Goal: Task Accomplishment & Management: Manage account settings

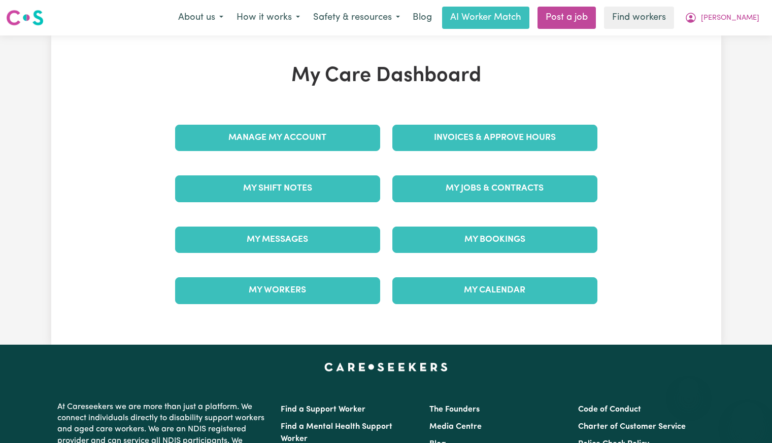
click at [442, 135] on link "Invoices & Approve Hours" at bounding box center [494, 138] width 205 height 26
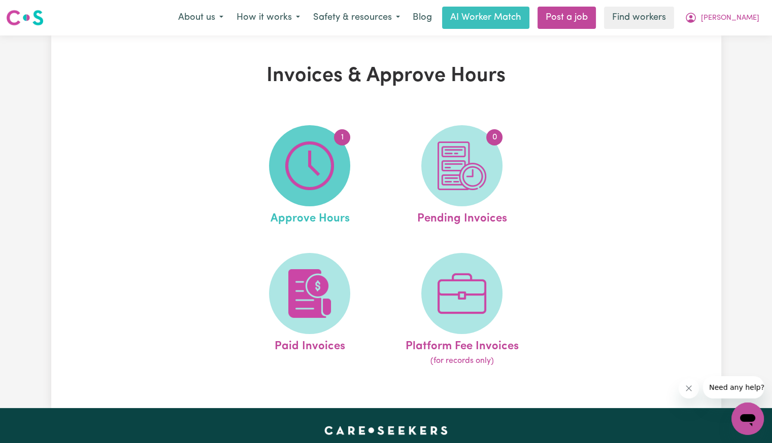
click at [328, 169] on img at bounding box center [309, 166] width 49 height 49
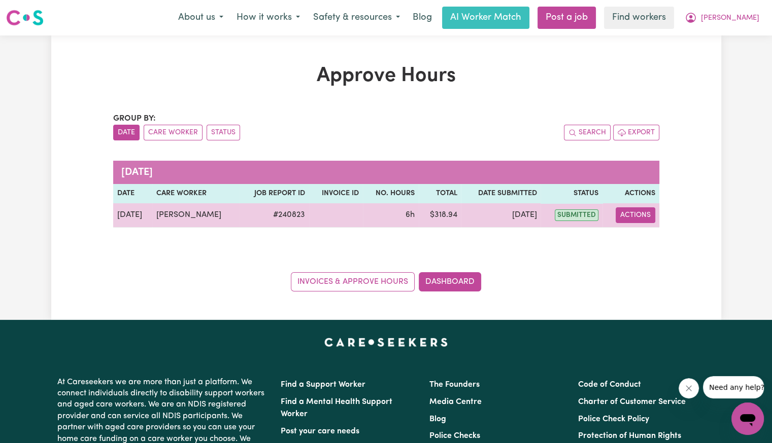
click at [636, 218] on button "Actions" at bounding box center [635, 216] width 40 height 16
click at [644, 242] on link "View Job Report" at bounding box center [660, 238] width 87 height 20
select select "pm"
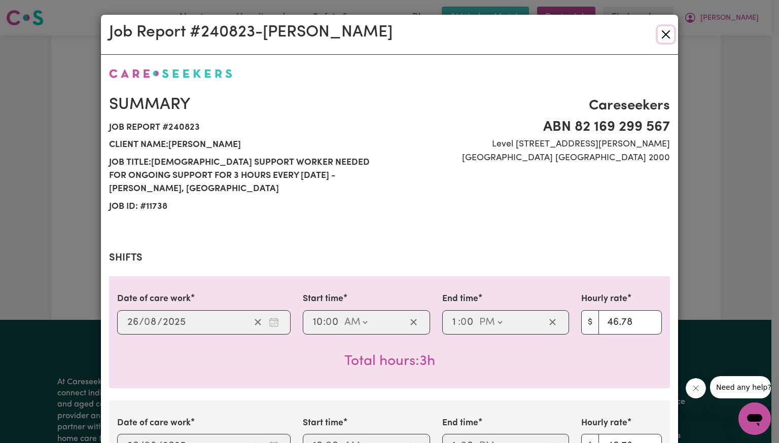
click at [662, 40] on button "Close" at bounding box center [666, 34] width 16 height 16
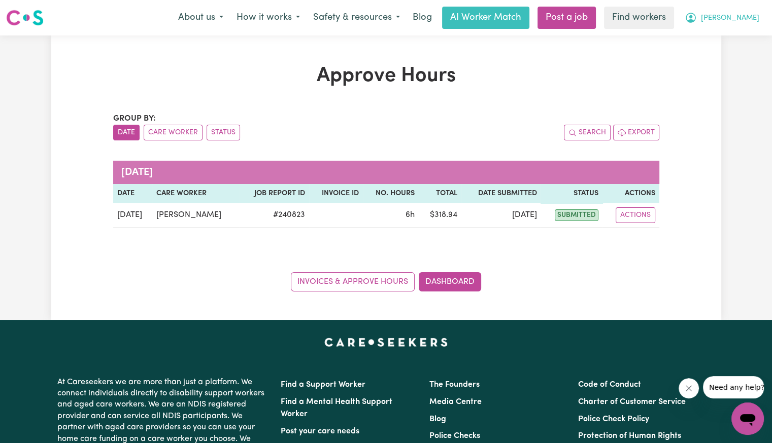
click at [737, 24] on button "[PERSON_NAME]" at bounding box center [722, 17] width 88 height 21
click at [717, 63] on link "Logout" at bounding box center [725, 58] width 80 height 19
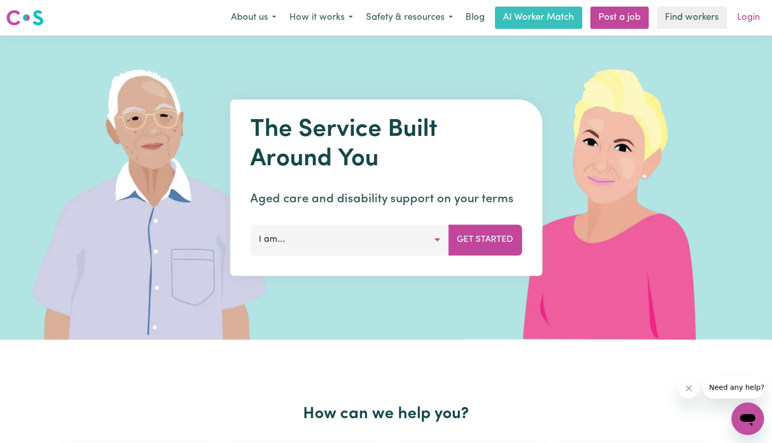
click at [749, 24] on link "Login" at bounding box center [748, 18] width 35 height 22
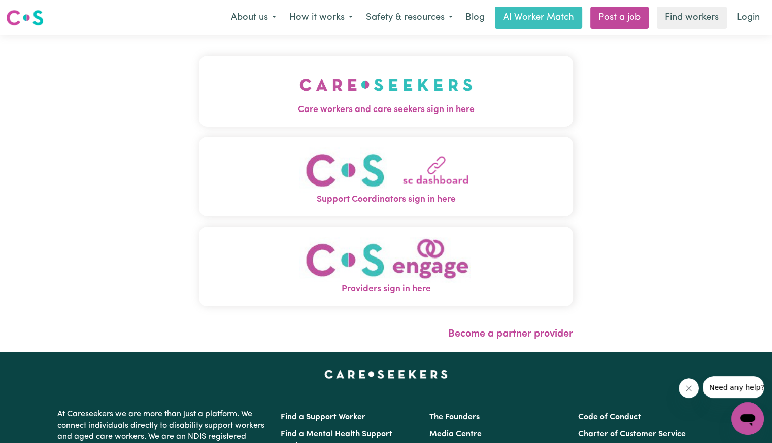
click at [325, 131] on div "Care workers and care seekers sign in here Support Coordinators sign in here Pr…" at bounding box center [386, 186] width 374 height 261
click at [320, 117] on button "Care workers and care seekers sign in here" at bounding box center [386, 91] width 374 height 71
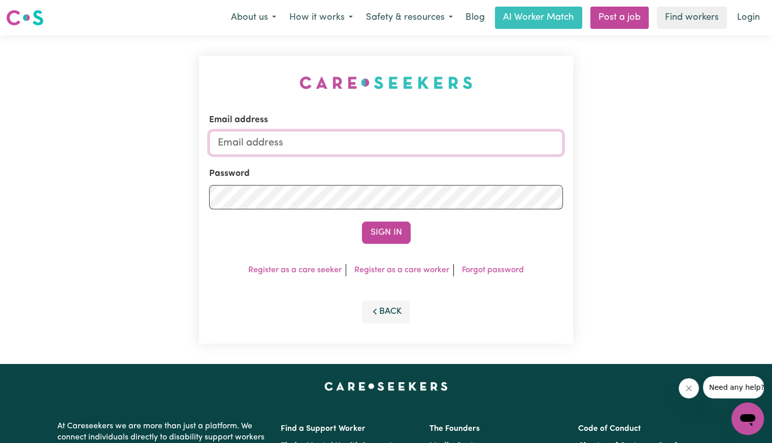
click at [335, 143] on input "Email address" at bounding box center [386, 143] width 354 height 24
drag, startPoint x: 270, startPoint y: 141, endPoint x: 623, endPoint y: 154, distance: 353.4
click at [623, 154] on div "Email address [EMAIL_ADDRESS][DOMAIN_NAME] Password Sign In Register as a care …" at bounding box center [386, 200] width 772 height 329
drag, startPoint x: 270, startPoint y: 141, endPoint x: 333, endPoint y: 165, distance: 67.0
click at [354, 150] on input "superuser~be" at bounding box center [386, 143] width 354 height 24
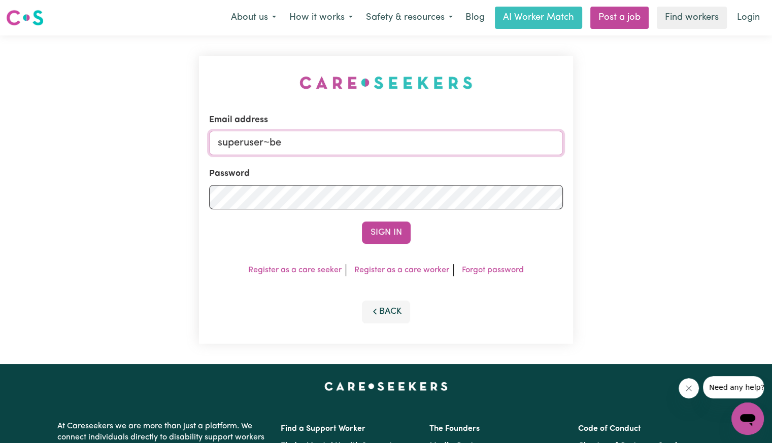
paste input "[EMAIL_ADDRESS][DOMAIN_NAME]"
type input "[EMAIL_ADDRESS][DOMAIN_NAME]"
click at [362, 222] on button "Sign In" at bounding box center [386, 233] width 49 height 22
